Goal: Obtain resource: Obtain resource

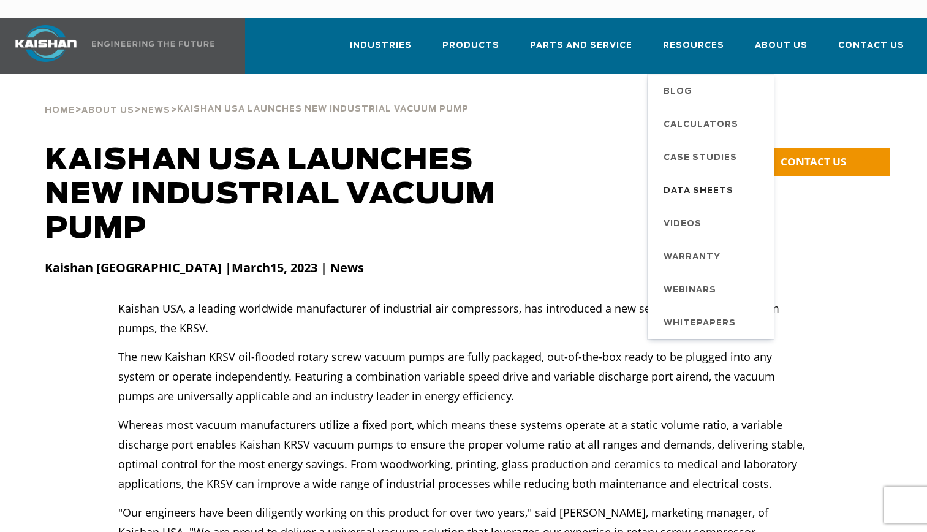
click at [721, 181] on span "Data Sheets" at bounding box center [698, 191] width 70 height 21
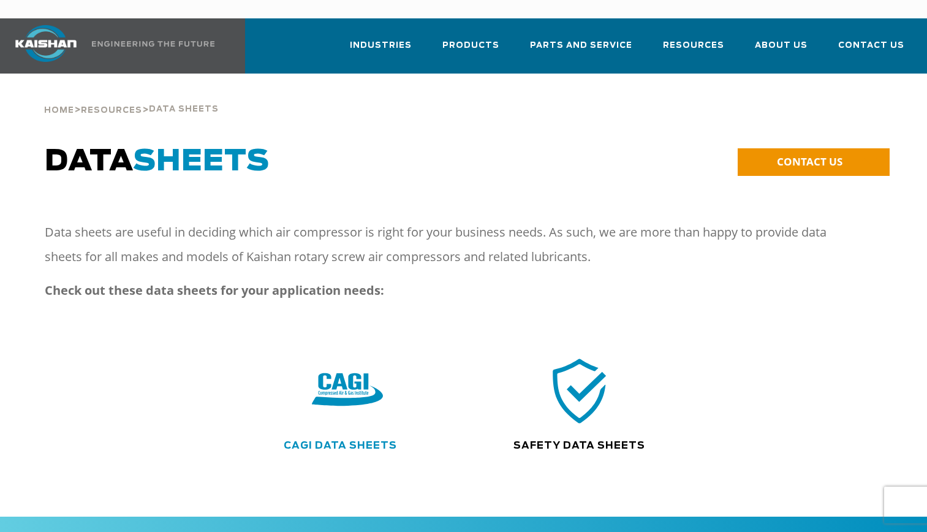
click at [353, 440] on link "CAGI Data Sheets" at bounding box center [340, 445] width 113 height 10
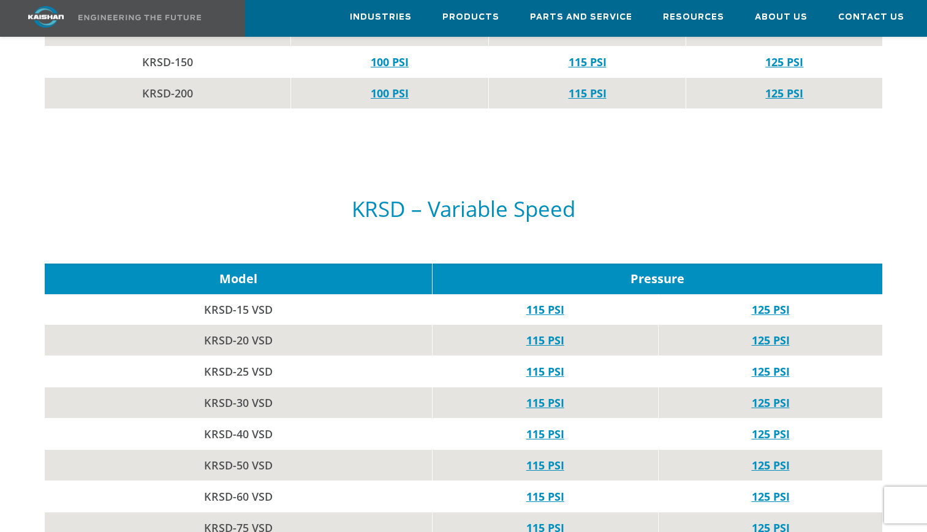
scroll to position [1650, 0]
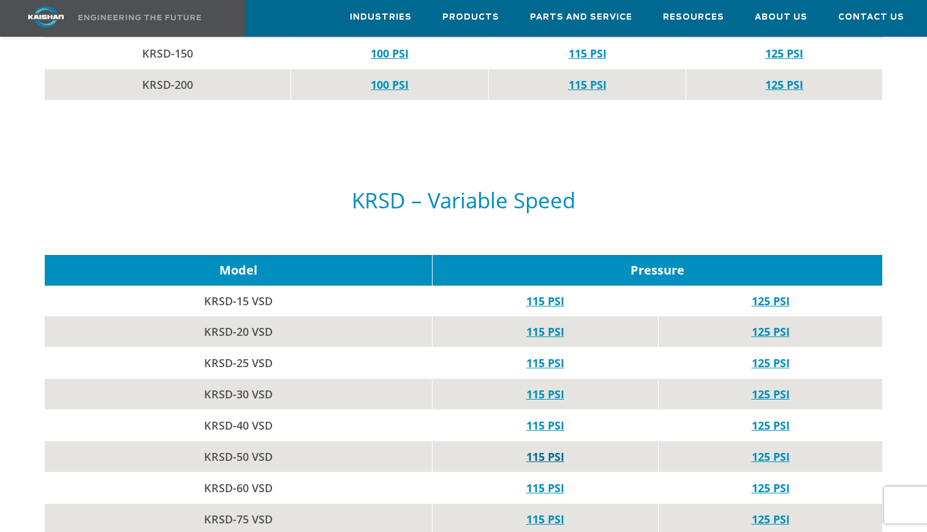
click at [553, 449] on link "115 PSI" at bounding box center [545, 456] width 38 height 15
